Goal: Task Accomplishment & Management: Manage account settings

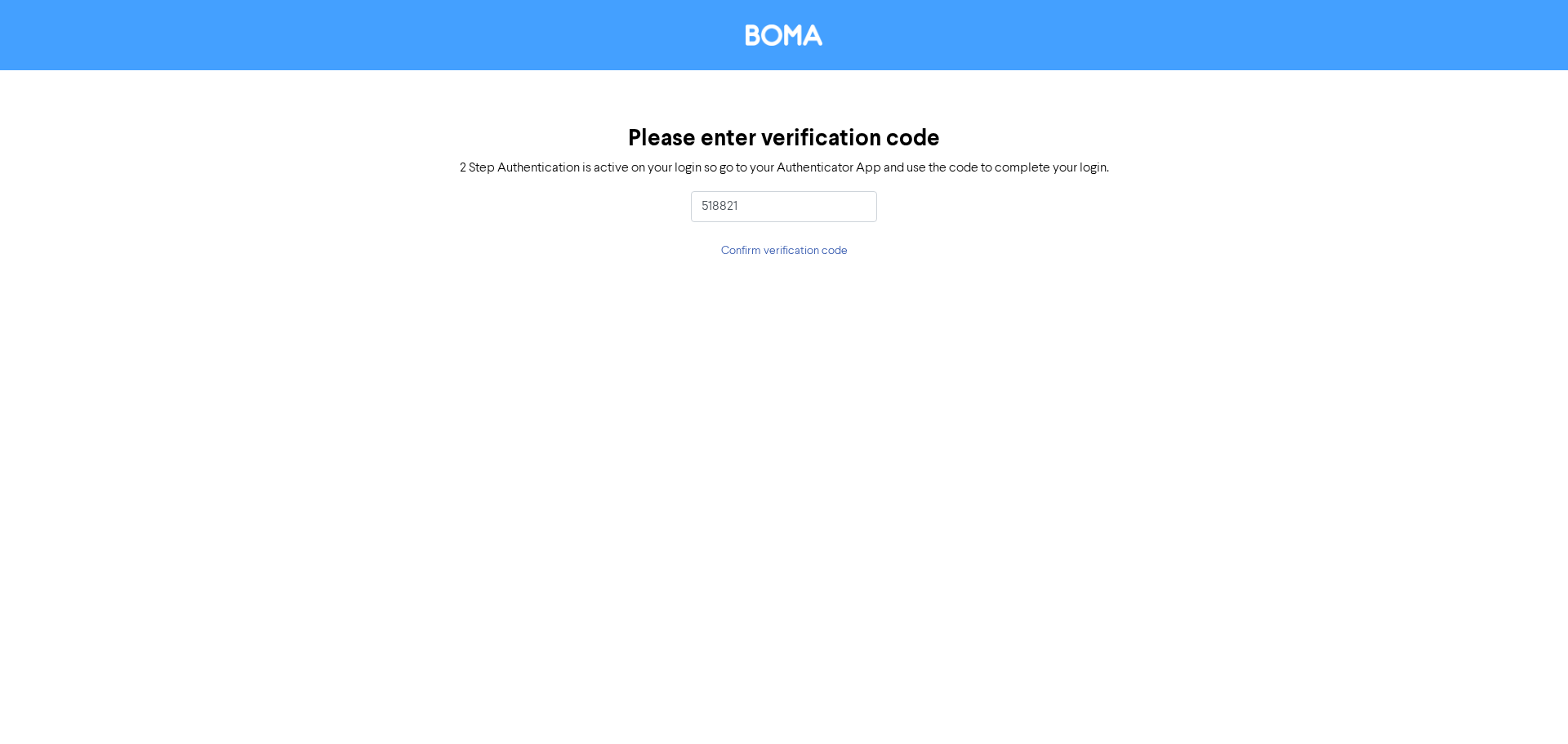
type input "518821"
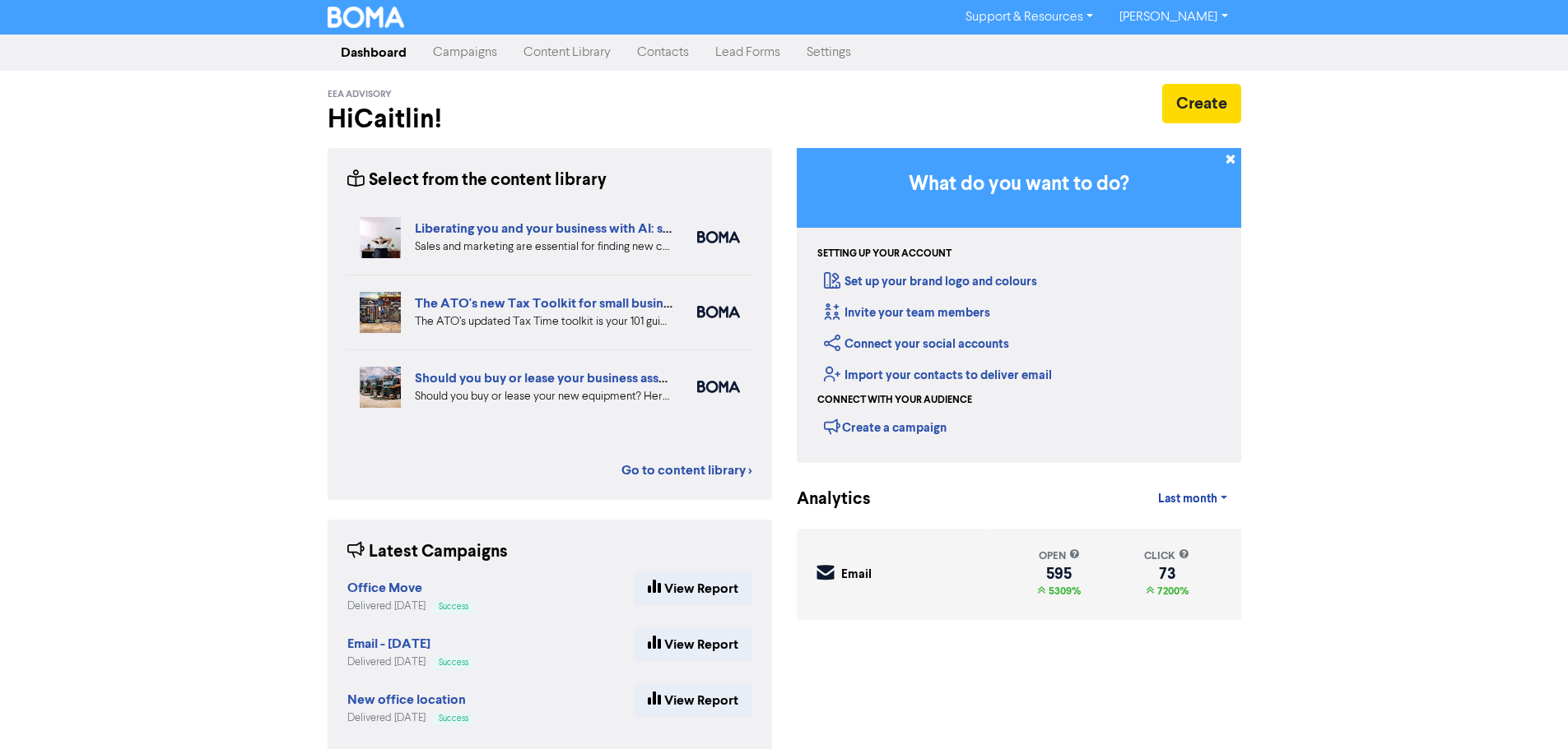
click at [691, 52] on link "Contacts" at bounding box center [662, 53] width 78 height 33
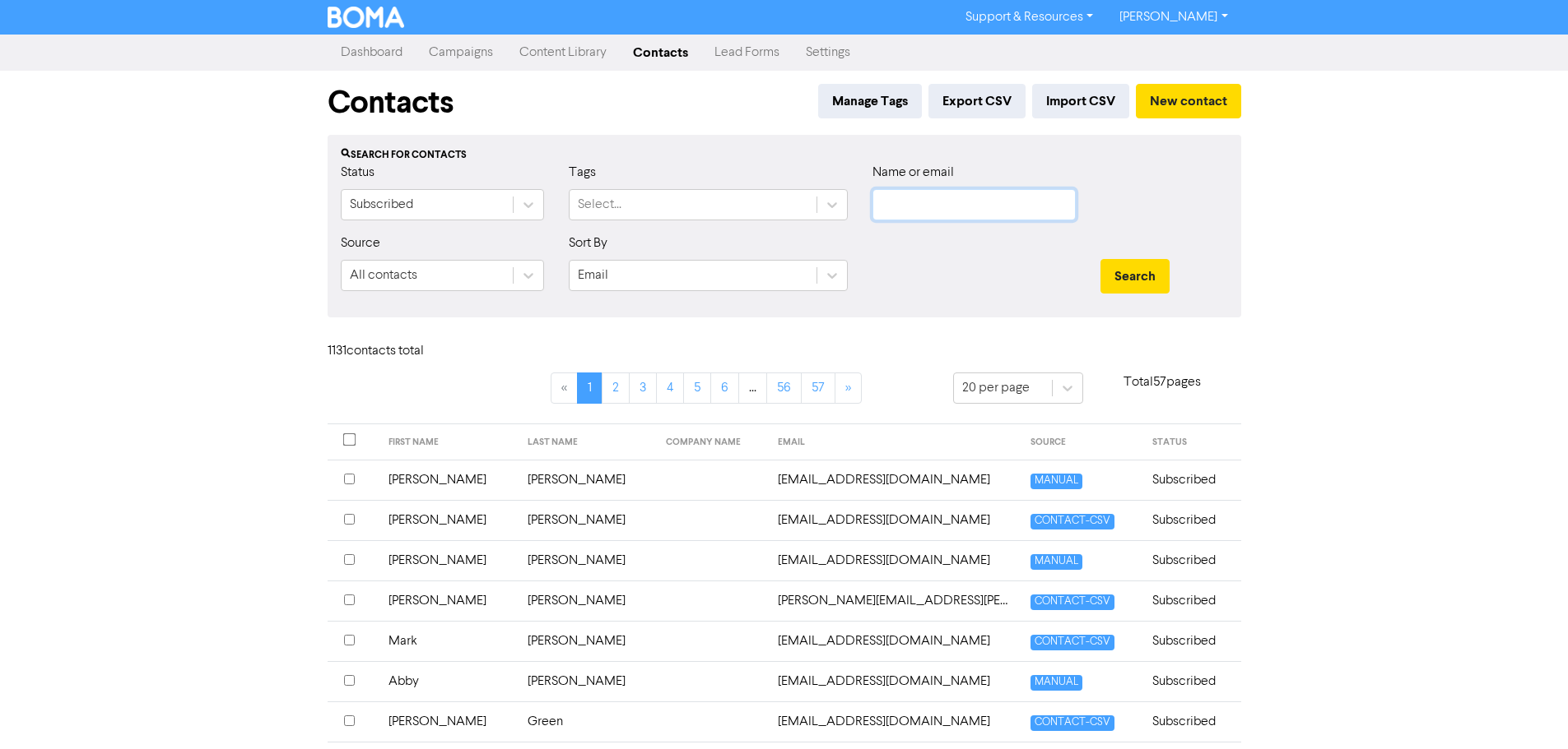
click at [964, 205] on input "text" at bounding box center [974, 204] width 203 height 32
type input "[PERSON_NAME]"
click at [1101, 259] on button "Search" at bounding box center [1135, 276] width 69 height 35
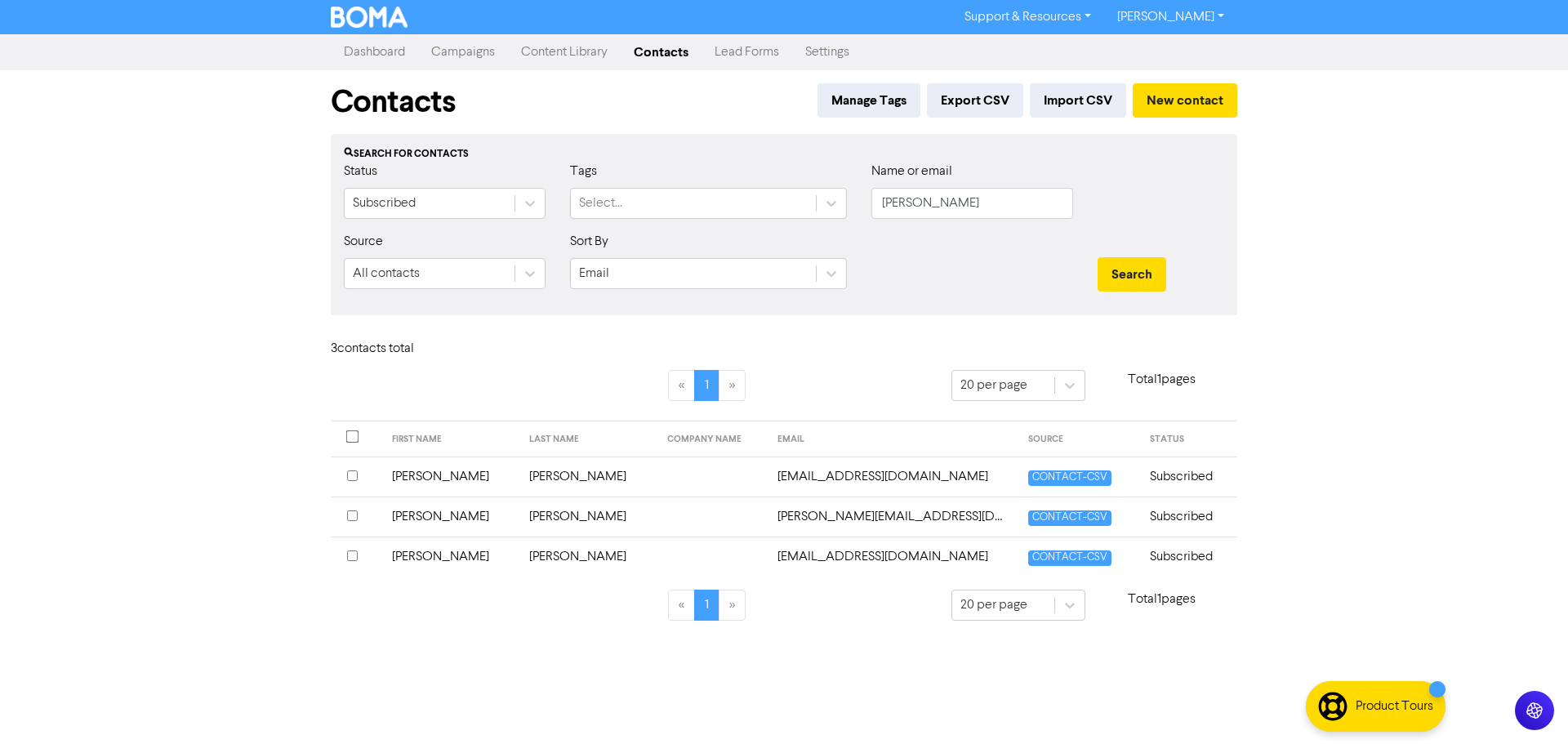
click at [519, 559] on td "[PERSON_NAME]" at bounding box center [587, 556] width 138 height 40
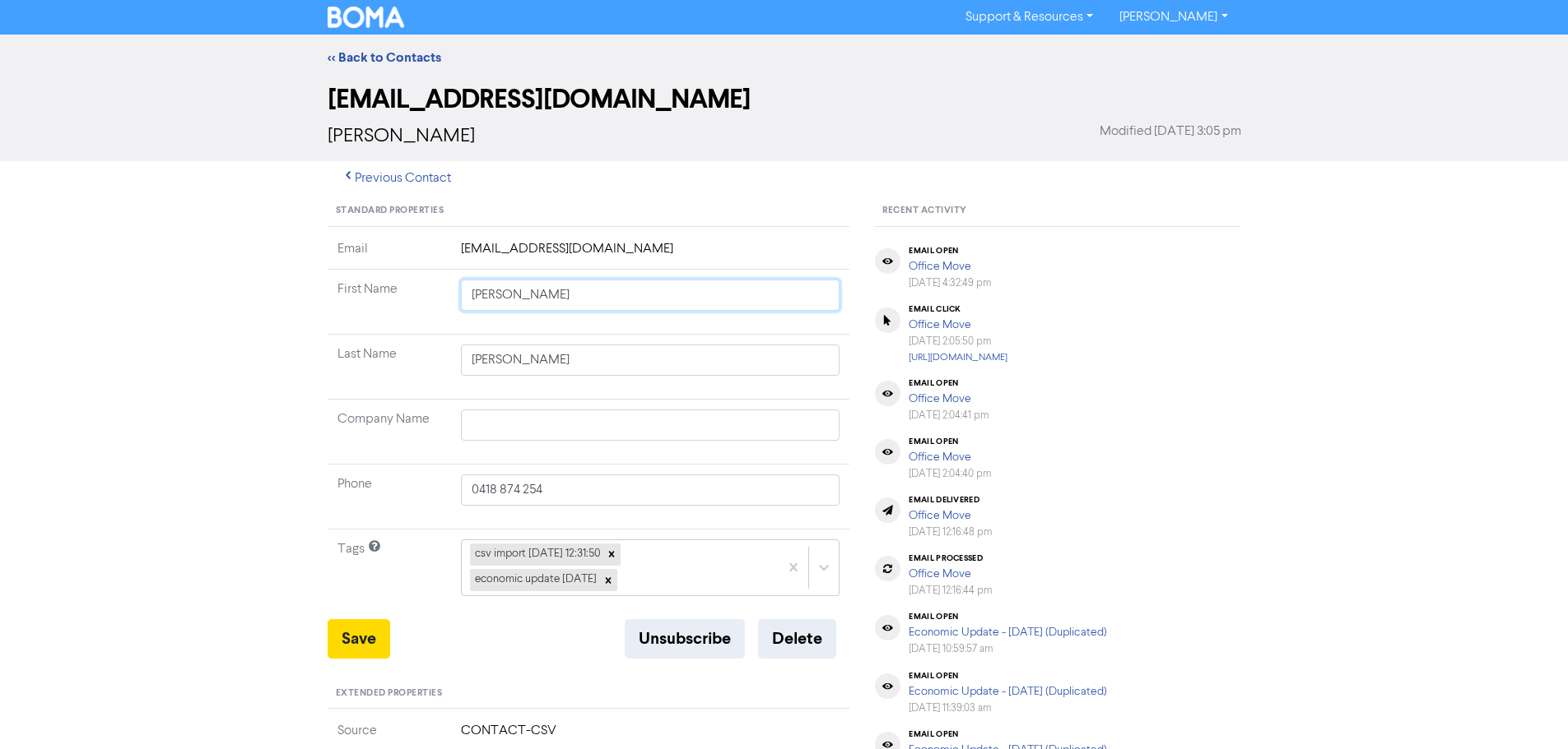
click at [318, 297] on div "Standard Properties Email [EMAIL_ADDRESS][DOMAIN_NAME] First Name [PERSON_NAME]…" at bounding box center [588, 720] width 547 height 1049
type input "S"
type input "Sh"
type input "Sha"
type input "Shar"
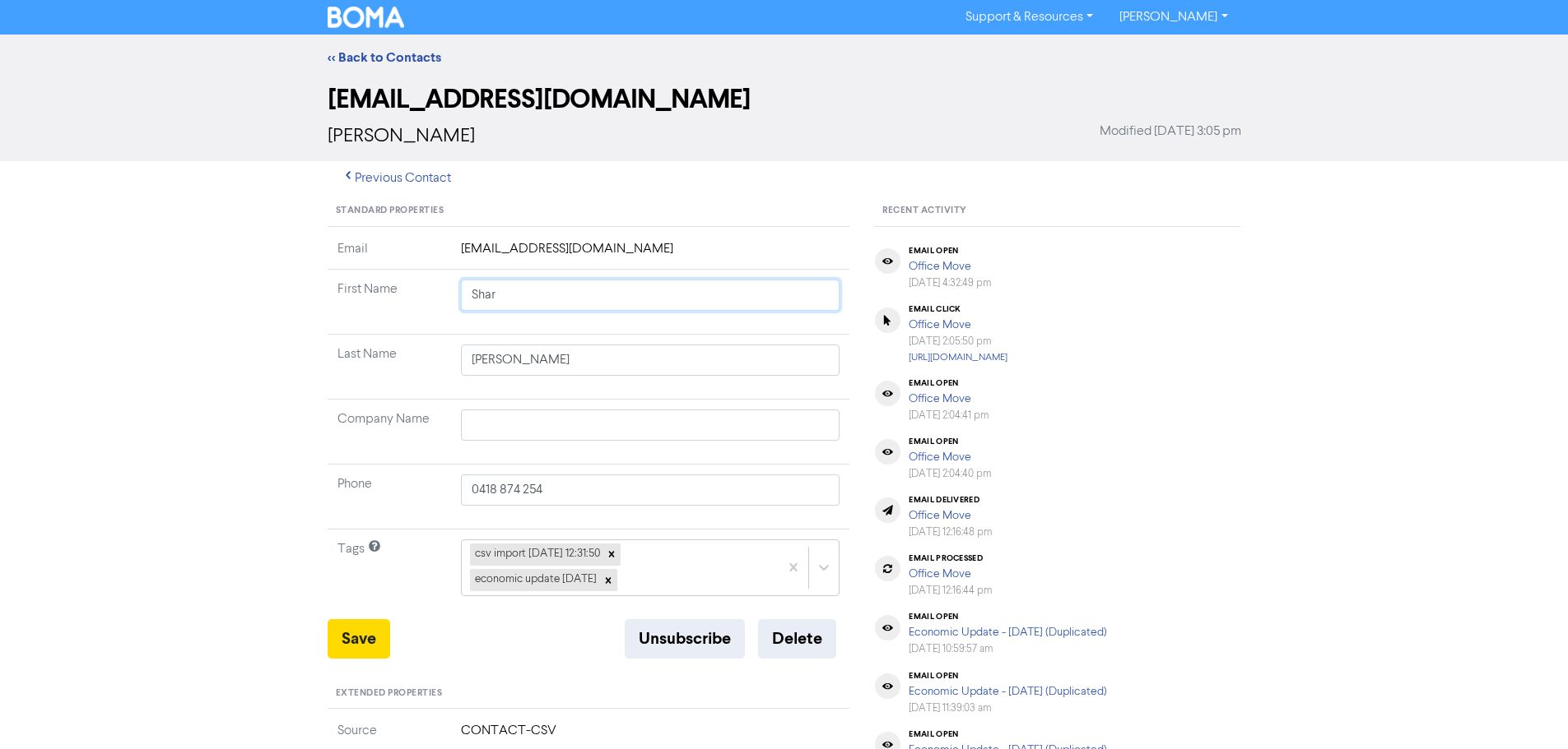
type input "Sharo"
type input "[PERSON_NAME]"
click at [367, 647] on button "Save" at bounding box center [358, 639] width 62 height 39
click at [368, 60] on link "<< Back to Contacts" at bounding box center [384, 57] width 113 height 16
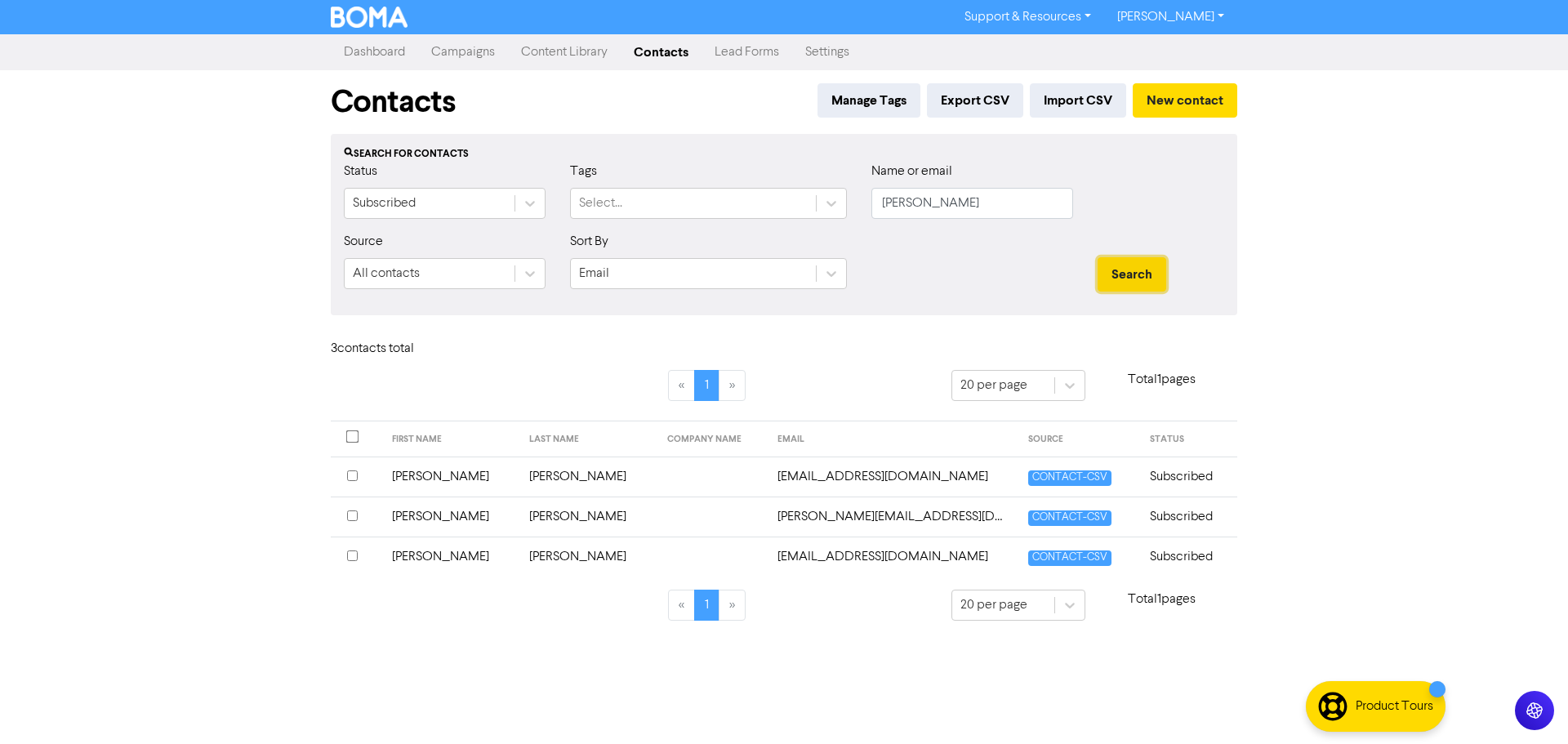
click at [1152, 280] on button "Search" at bounding box center [1132, 274] width 69 height 34
click at [1186, 19] on link "[PERSON_NAME]" at bounding box center [1170, 16] width 133 height 26
click at [1189, 49] on button "Log Out" at bounding box center [1169, 49] width 129 height 20
